Goal: Navigation & Orientation: Find specific page/section

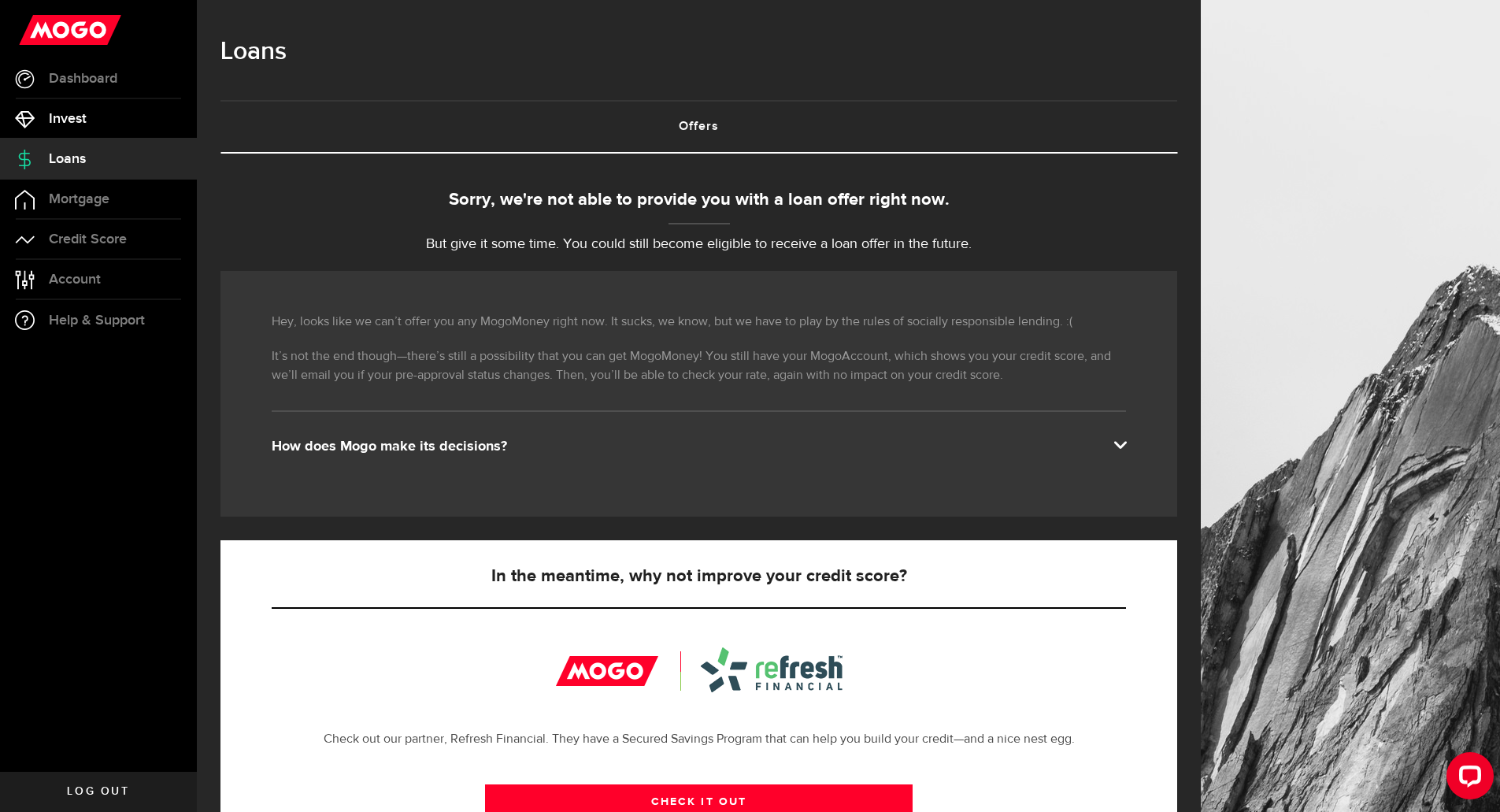
click at [78, 127] on link "Invest" at bounding box center [98, 118] width 197 height 39
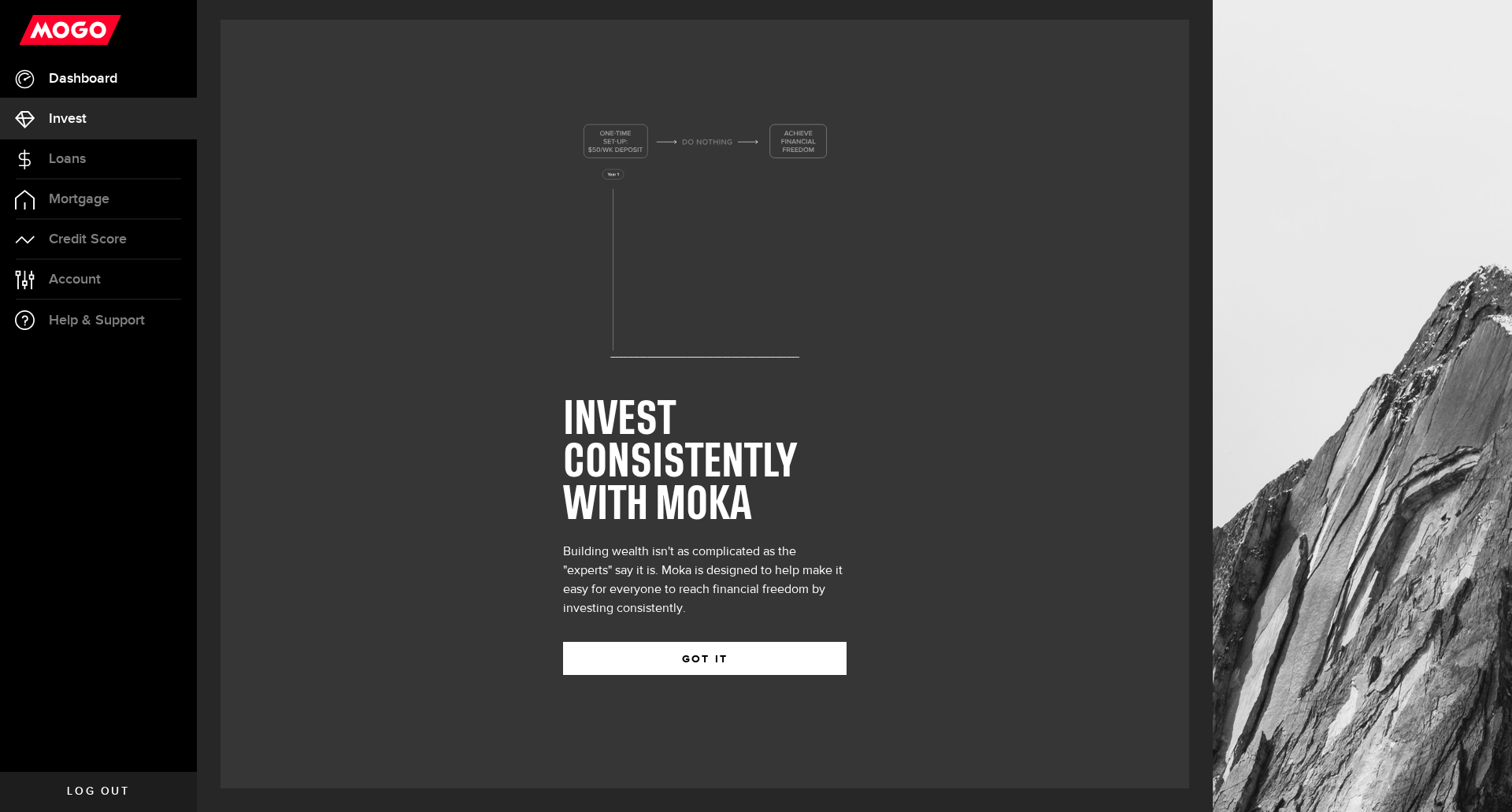
click at [80, 85] on span "Dashboard" at bounding box center [83, 78] width 68 height 14
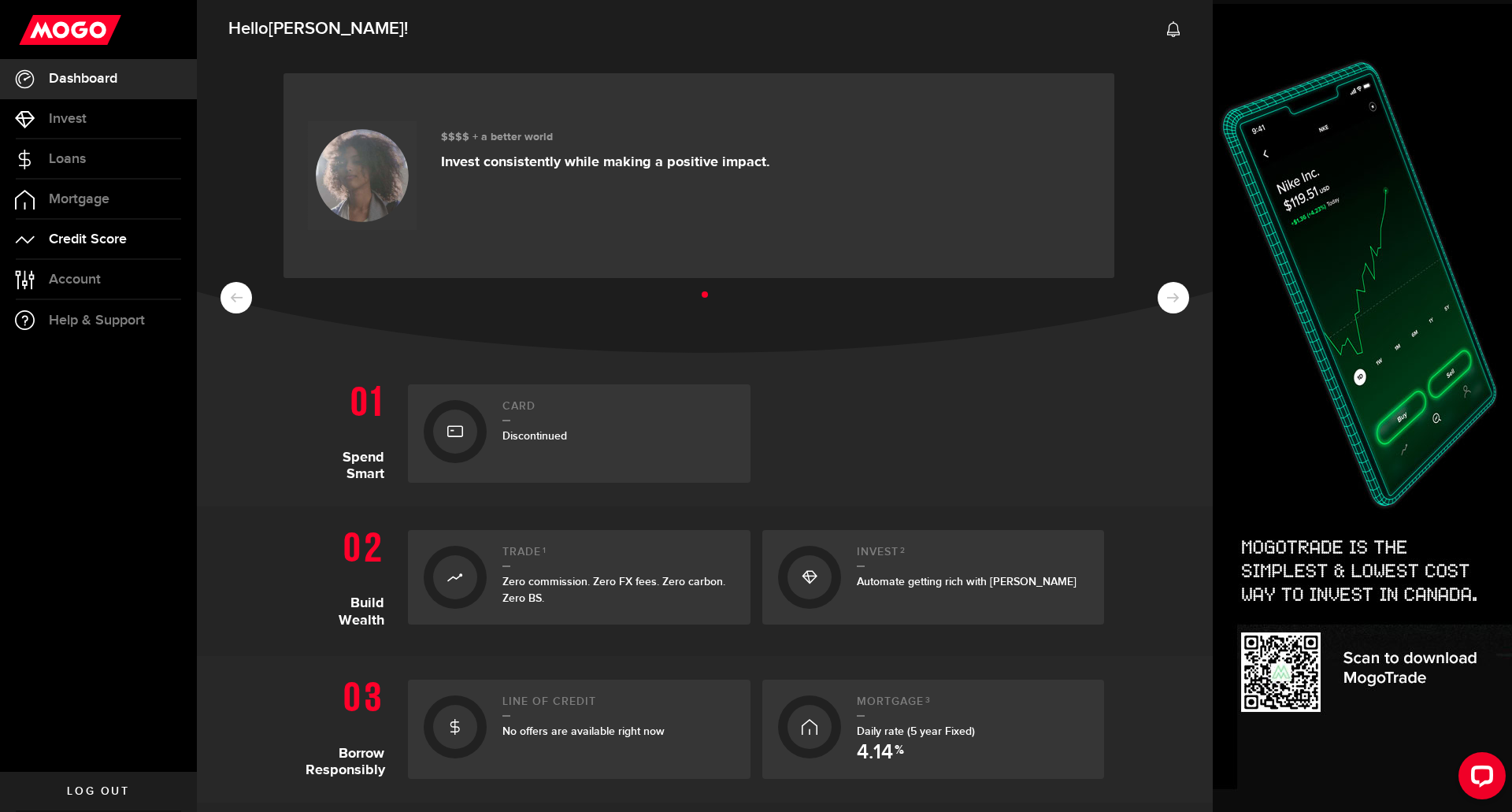
click at [85, 235] on span "Credit Score" at bounding box center [88, 239] width 78 height 14
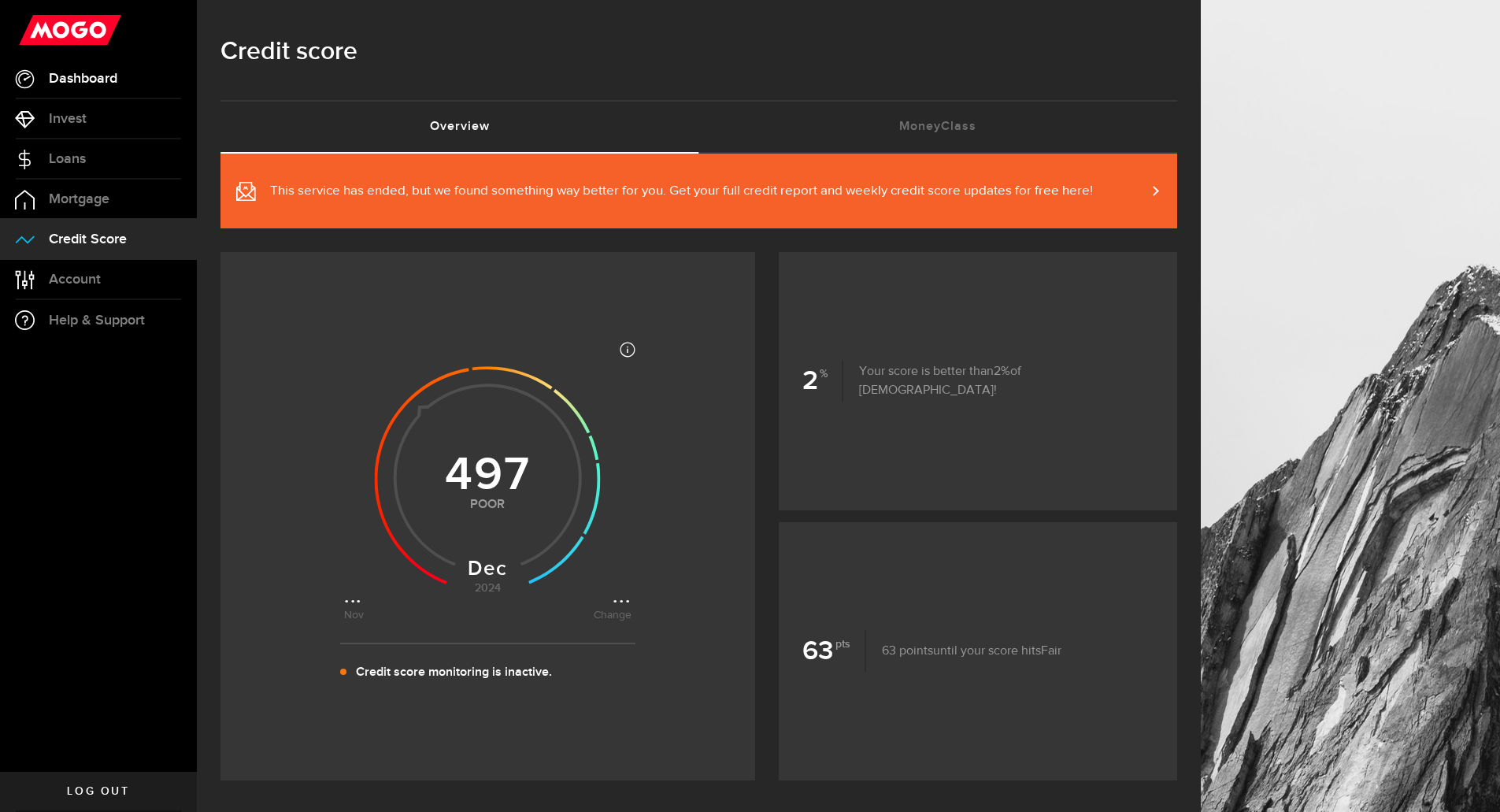
click at [72, 85] on span "Dashboard" at bounding box center [83, 78] width 68 height 14
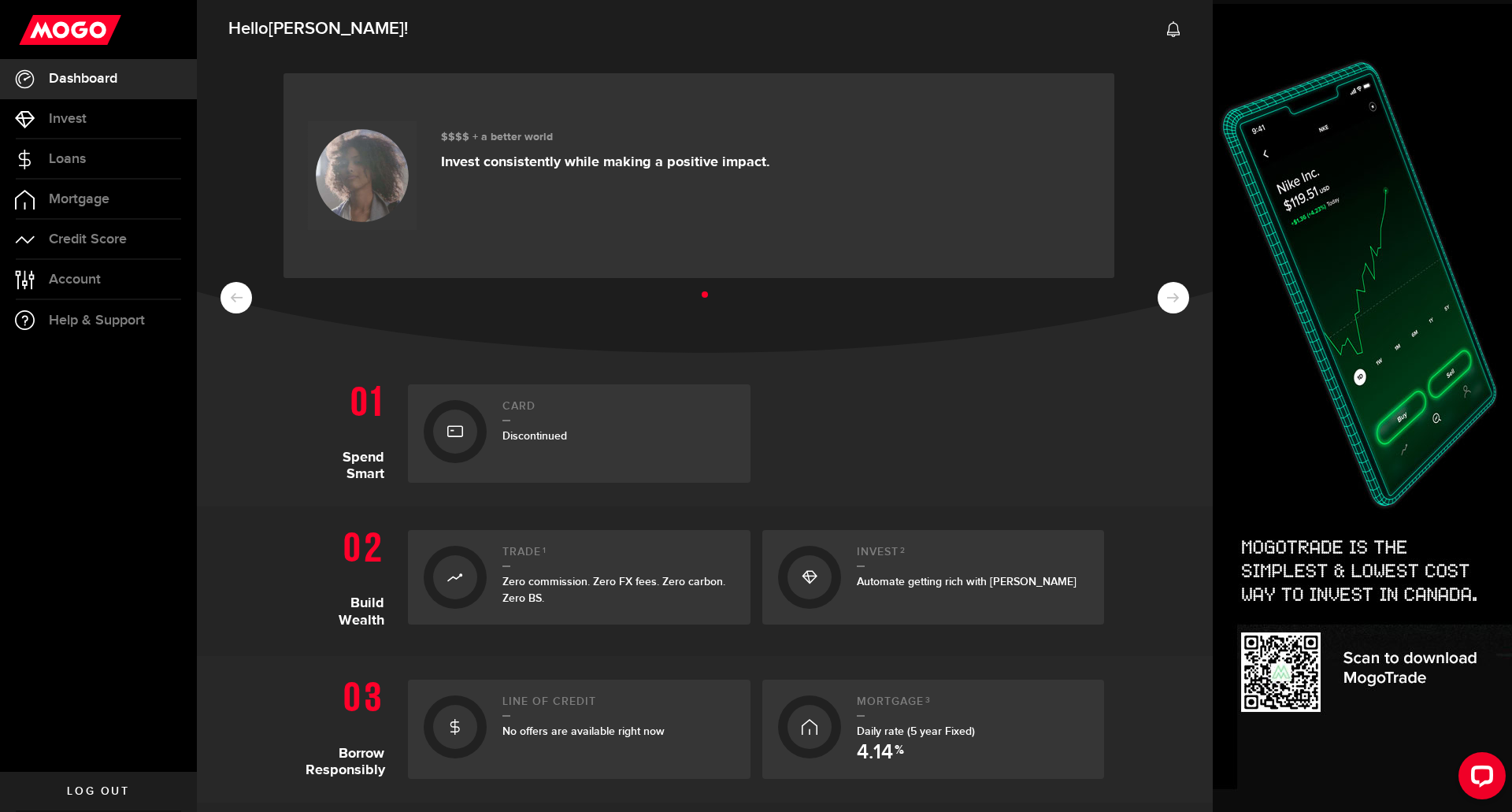
click at [103, 785] on span "Log out" at bounding box center [98, 790] width 63 height 11
